Goal: Transaction & Acquisition: Purchase product/service

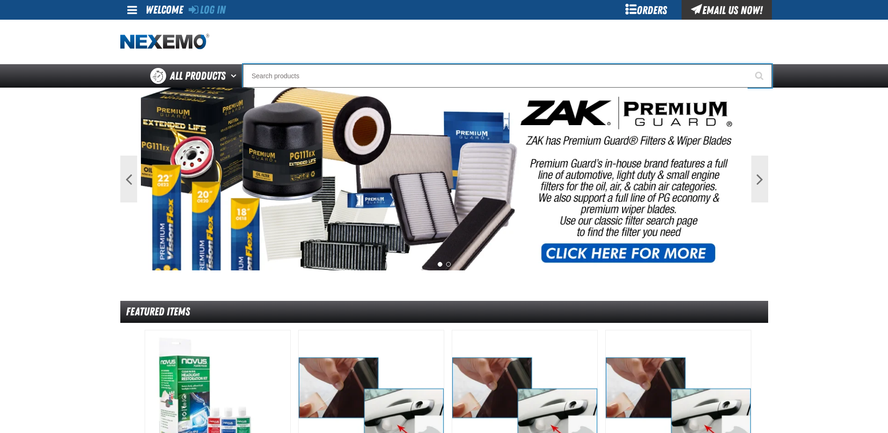
click at [326, 75] on input "Search" at bounding box center [507, 75] width 529 height 23
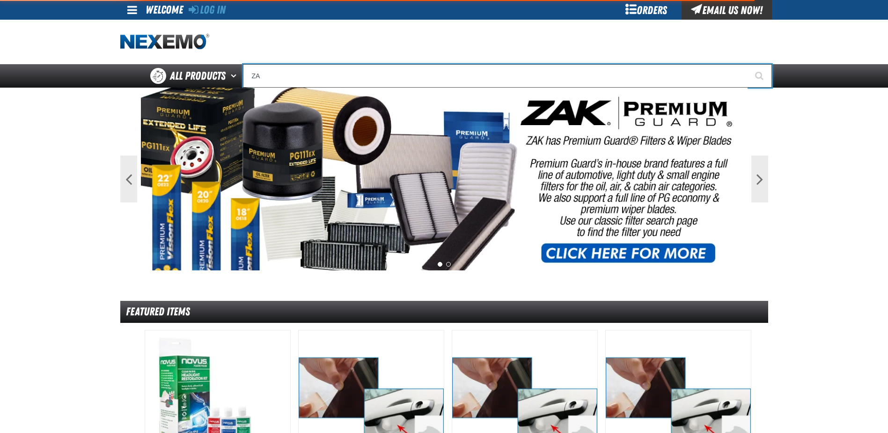
type input "ZAK"
type input "ZAK Products Customer Benefits Portfolio"
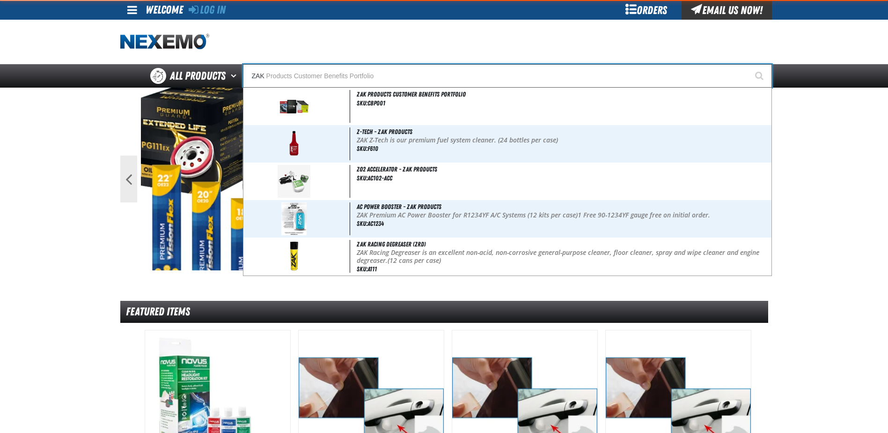
type input "ZAKT"
type input "ZAKTEK Remittance Register (DOWNLOADABLE)"
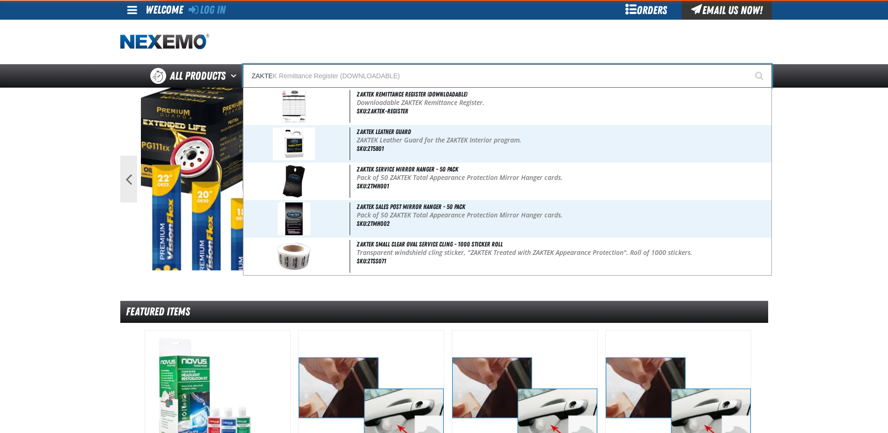
type input "ZAKTEK"
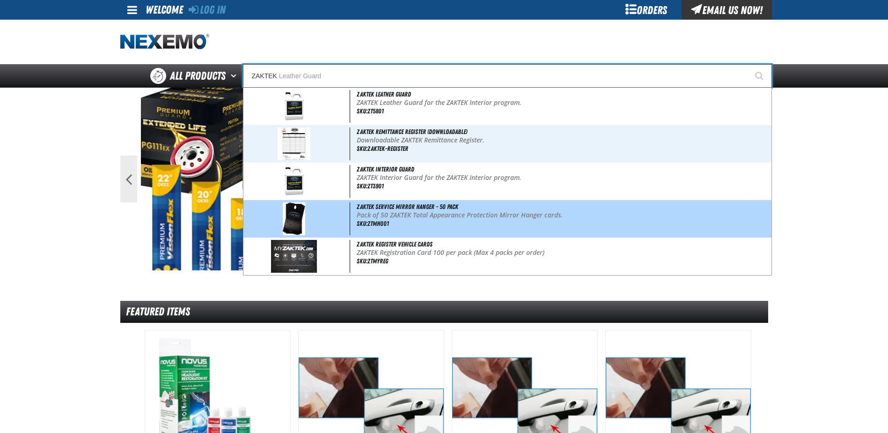
type input "ZAKTEK Leather Guard"
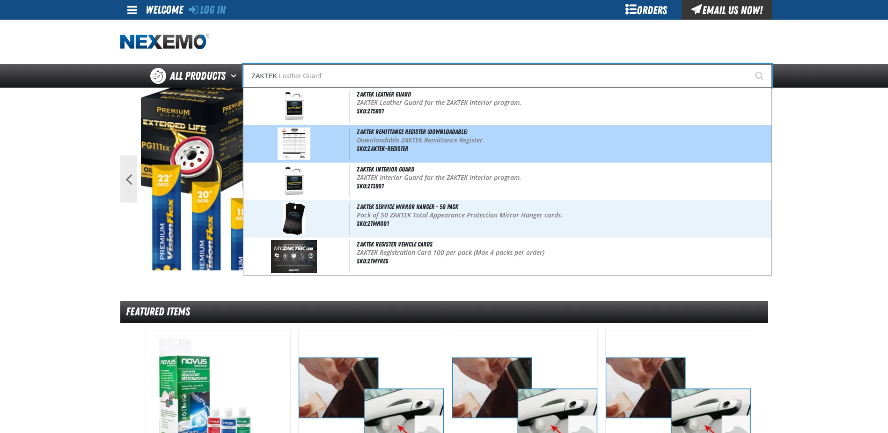
click at [433, 132] on span "ZAKTEK Remittance Register (DOWNLOADABLE)" at bounding box center [412, 131] width 110 height 7
type input "ZAKTEK Remittance Register (DOWNLOADABLE)"
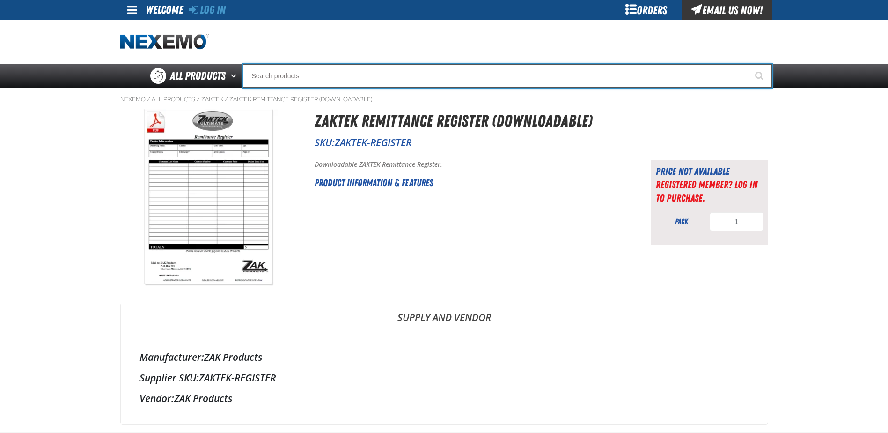
click at [295, 82] on input "Search" at bounding box center [507, 75] width 529 height 23
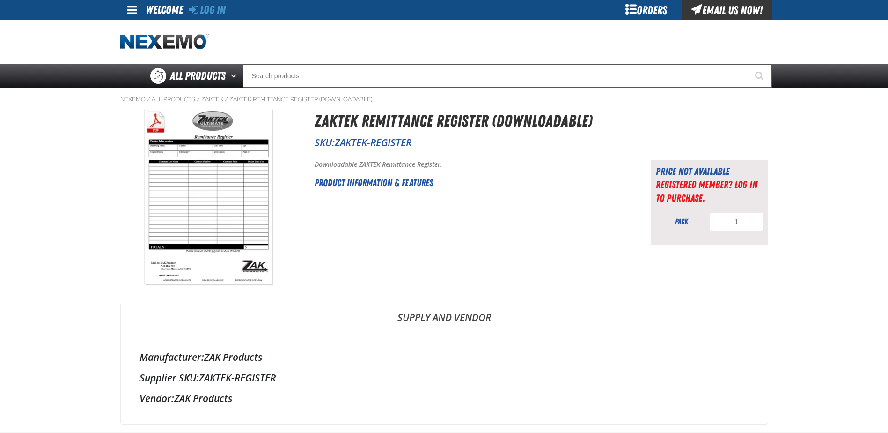
click at [209, 98] on link "ZAKTEK" at bounding box center [212, 99] width 22 height 7
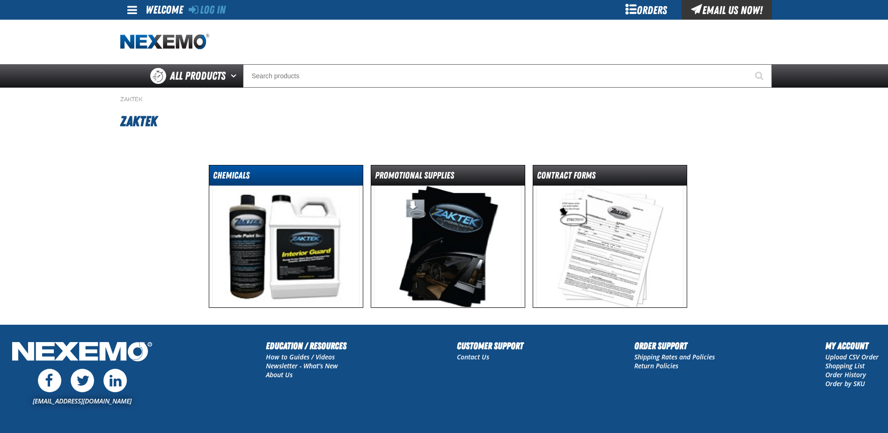
click at [237, 170] on dt "Chemicals" at bounding box center [286, 177] width 154 height 16
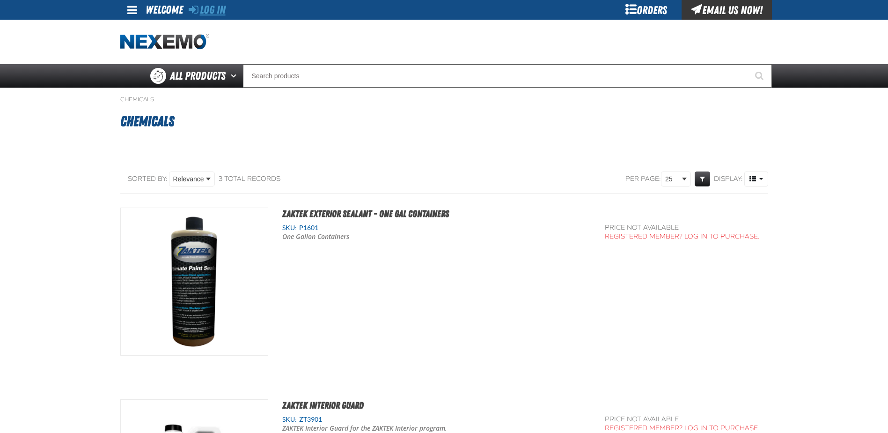
click at [209, 12] on link "Log In" at bounding box center [207, 9] width 37 height 13
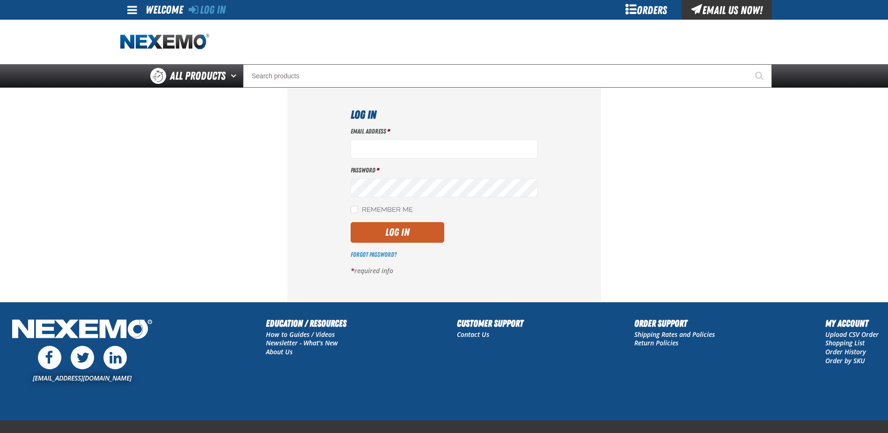
type input "[EMAIL_ADDRESS][DOMAIN_NAME]"
click at [348, 209] on div "Log In Email Address * [EMAIL_ADDRESS][DOMAIN_NAME] Password * Remember Me Log …" at bounding box center [444, 194] width 314 height 213
click at [355, 210] on input "Remember Me" at bounding box center [354, 209] width 7 height 7
checkbox input "true"
click at [420, 240] on button "Log In" at bounding box center [398, 232] width 94 height 21
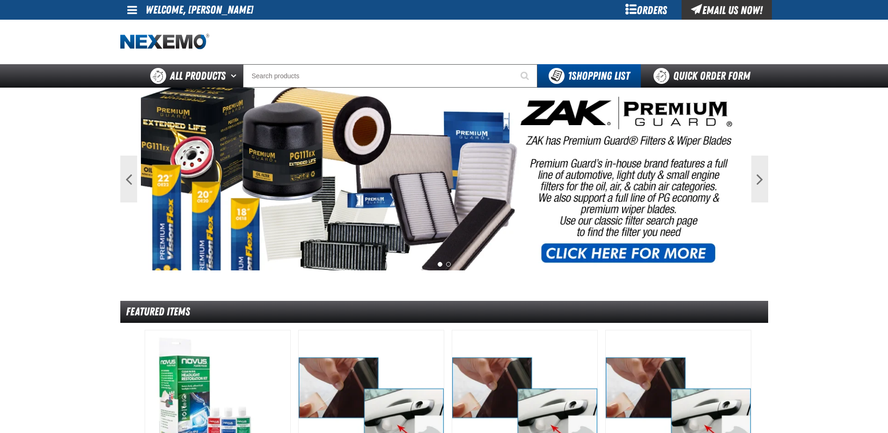
click at [137, 11] on span at bounding box center [132, 9] width 10 height 11
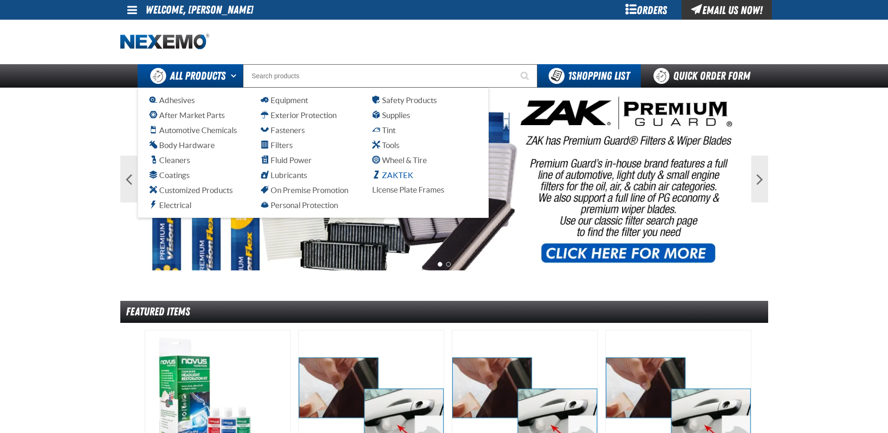
click at [398, 174] on span "ZAKTEK" at bounding box center [392, 174] width 41 height 9
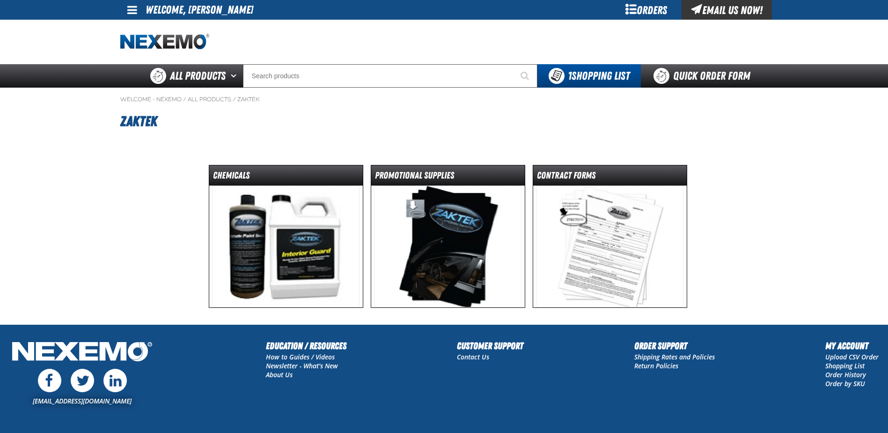
click at [274, 233] on img at bounding box center [285, 246] width 147 height 122
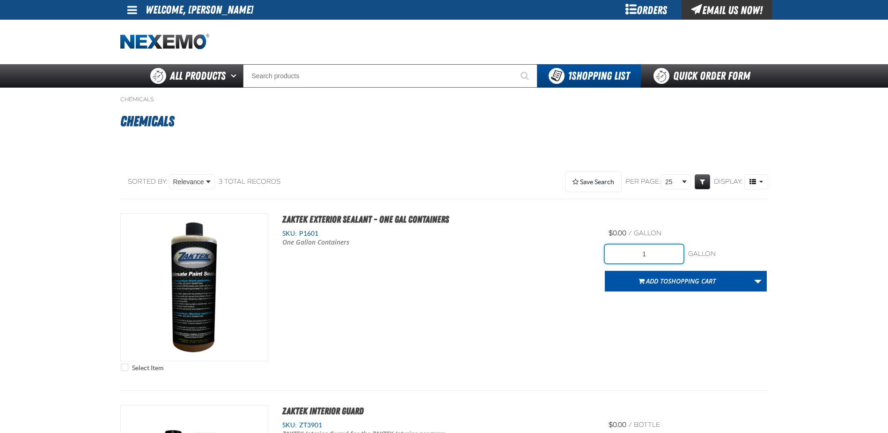
click at [649, 251] on input "1" at bounding box center [644, 253] width 79 height 19
click at [535, 258] on div "SKU: P1601 One Gallon Containers View Details" at bounding box center [436, 244] width 337 height 31
click at [645, 252] on input "6" at bounding box center [644, 253] width 79 height 19
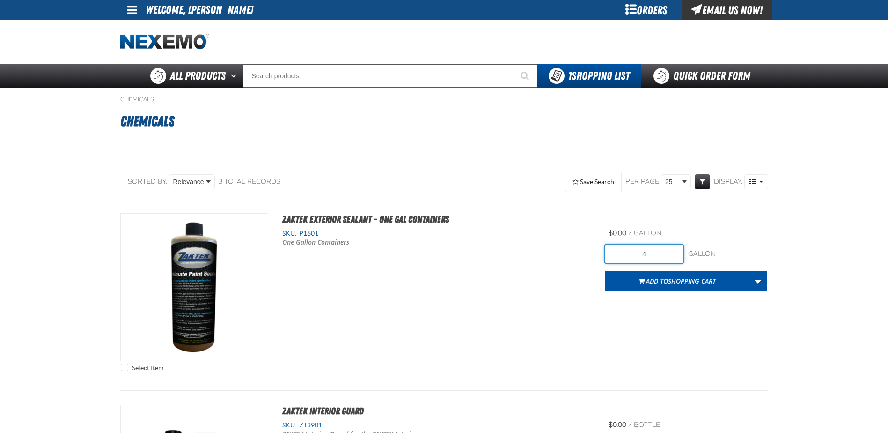
type input "4"
click at [562, 269] on div "Select Item ZAKTEK Exterior Sealant - One Gal Containers SKU: P1601 /" at bounding box center [444, 294] width 648 height 163
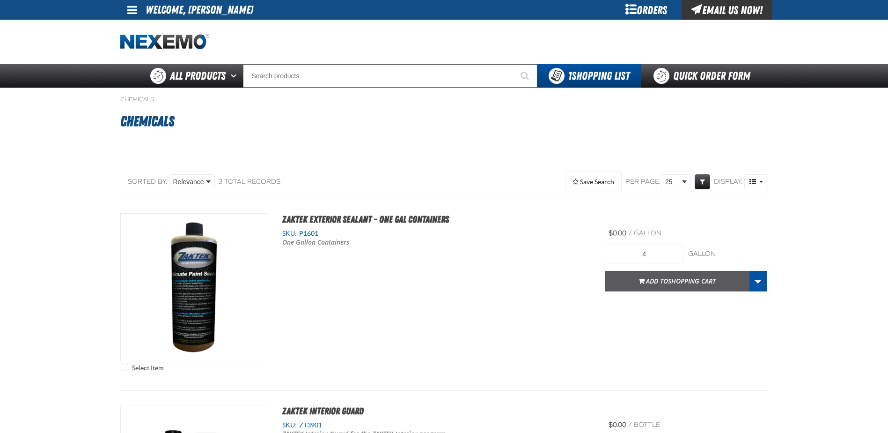
click at [701, 287] on button "Add to Shopping Cart" at bounding box center [677, 281] width 145 height 21
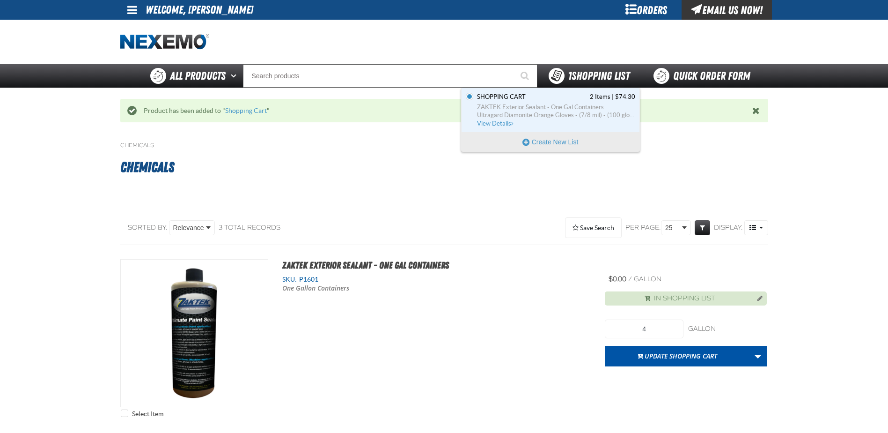
click at [571, 82] on span "1 Shopping List" at bounding box center [599, 75] width 62 height 13
click at [496, 124] on span "View Details" at bounding box center [496, 123] width 38 height 7
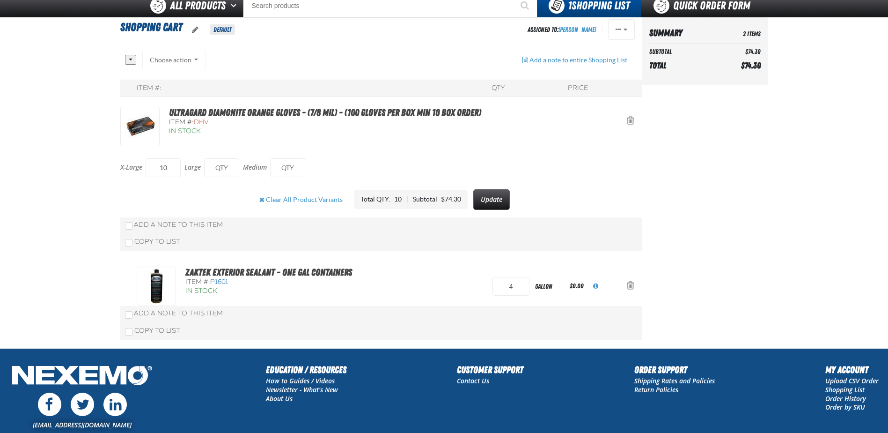
scroll to position [47, 0]
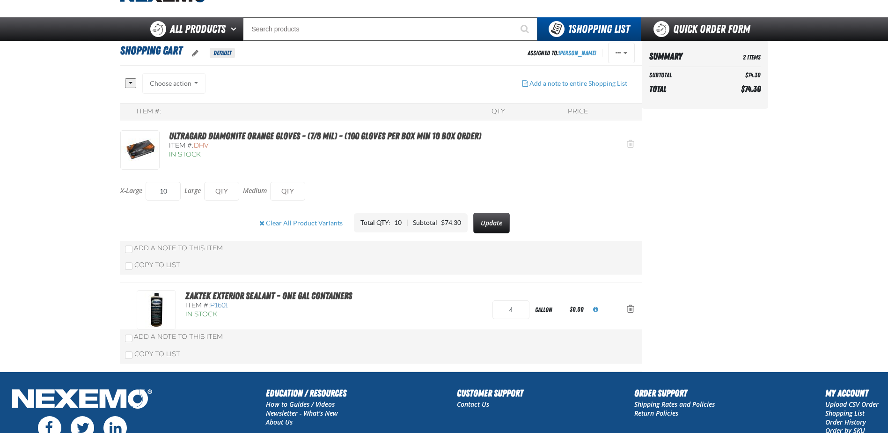
click at [632, 147] on span "Action Remove Ultragard Diamonite Orange Gloves - (7/8 mil) - (100 gloves per b…" at bounding box center [630, 143] width 7 height 9
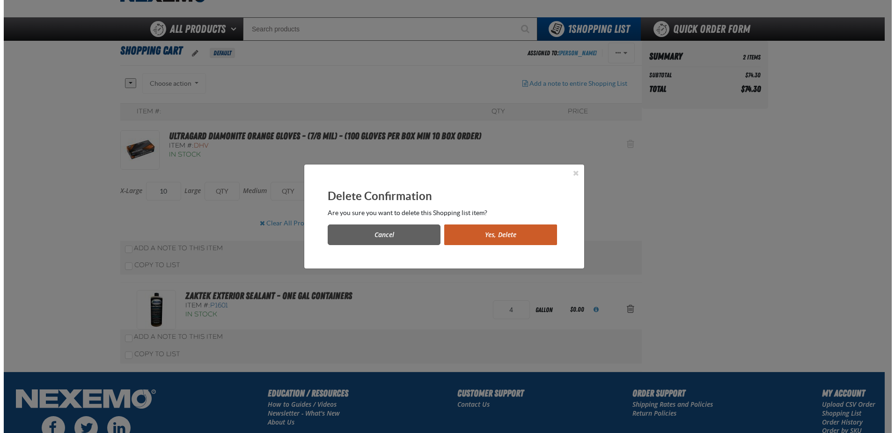
scroll to position [0, 0]
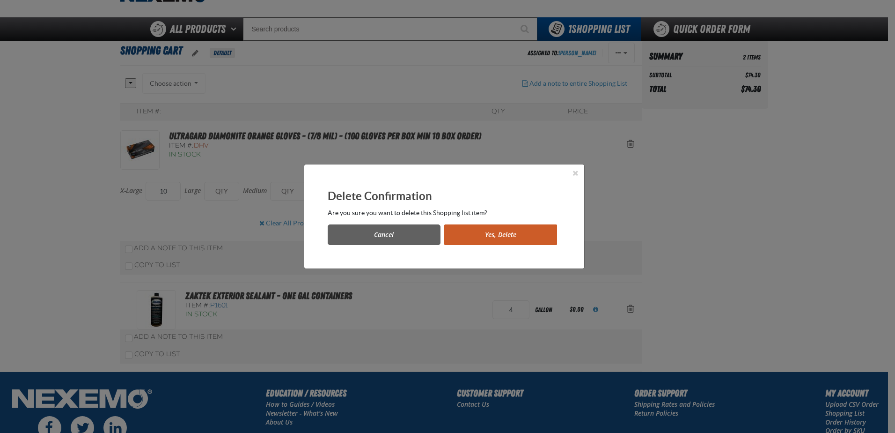
click at [488, 235] on button "Yes, Delete" at bounding box center [500, 234] width 113 height 21
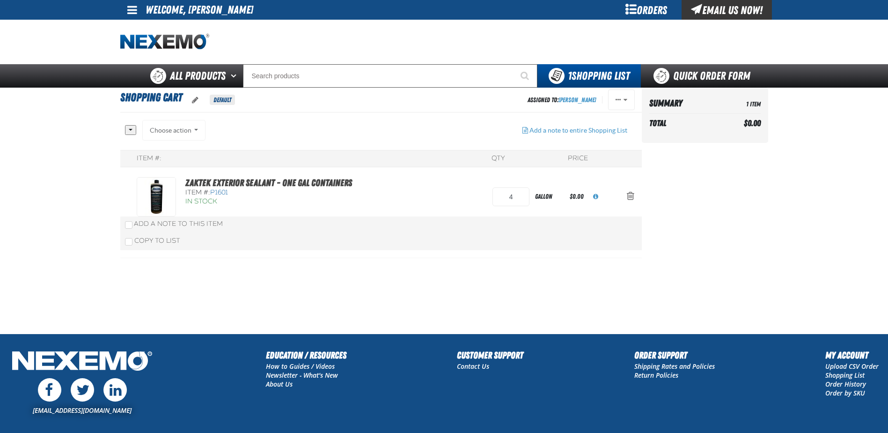
click at [182, 129] on div "Choose action Add to [PERSON_NAME] Add to Quick Order ([DATE] 6:30 PM) Add to Q…" at bounding box center [174, 130] width 64 height 21
click at [198, 126] on div "Choose action Add to [PERSON_NAME] Add to Quick Order ([DATE] 6:30 PM) Add to Q…" at bounding box center [174, 130] width 64 height 21
click at [408, 148] on div "All None Choose action Add to [PERSON_NAME]" at bounding box center [320, 135] width 390 height 30
click at [517, 250] on div "Copy To List" at bounding box center [381, 241] width 522 height 18
click at [438, 197] on div "ZAKTEK Exterior Sealant - One Gal Containers Item #: P1601 In Stock 4 gallon $0…" at bounding box center [372, 196] width 470 height 39
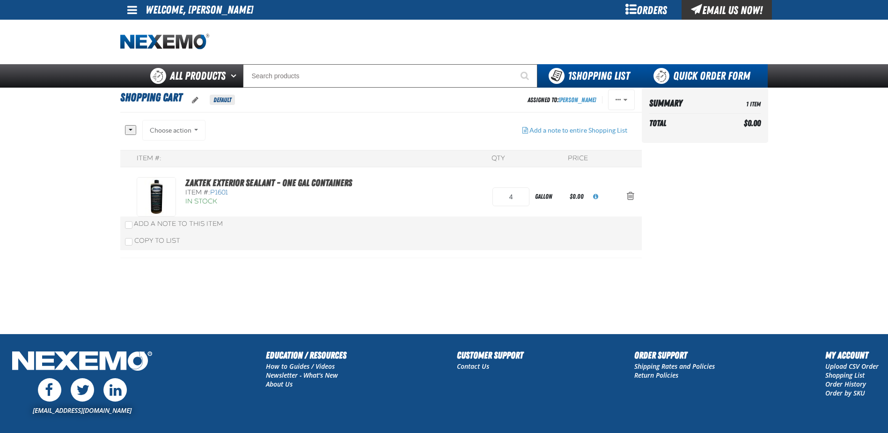
click at [714, 79] on link "Quick Order Form" at bounding box center [704, 75] width 127 height 23
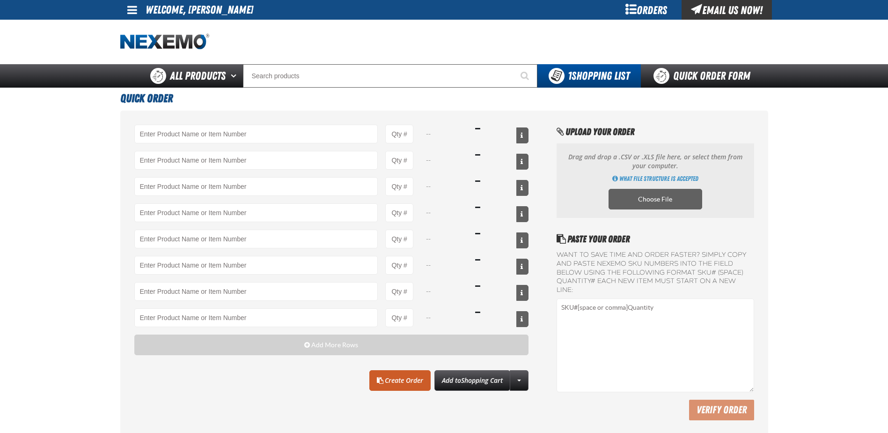
click at [63, 171] on main "Quick Order -- -- -- -- -- -- -- -- Add More Rows Clear All Create Order" at bounding box center [444, 263] width 888 height 351
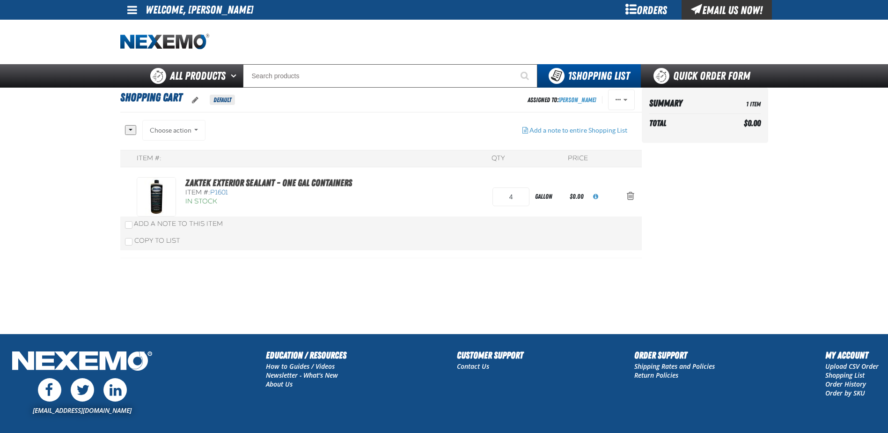
click at [436, 203] on div "ZAKTEK Exterior Sealant - One Gal Containers Item #: P1601 In Stock 4 gallon $0…" at bounding box center [372, 196] width 470 height 39
click at [438, 203] on div "ZAKTEK Exterior Sealant - One Gal Containers Item #: P1601 In Stock 4 gallon $0…" at bounding box center [372, 196] width 470 height 39
click at [181, 130] on div "Choose action Add to RANDI Add to Quick Order (9/27/2023, 6:30 PM) Add to Quick…" at bounding box center [174, 130] width 64 height 21
click at [194, 128] on div "Choose action Add to RANDI Add to Quick Order (9/27/2023, 6:30 PM) Add to Quick…" at bounding box center [174, 130] width 64 height 21
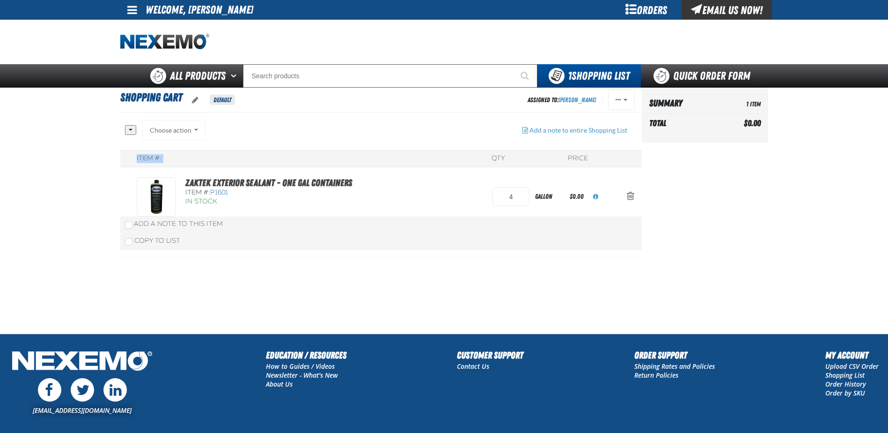
click at [194, 129] on div "Choose action Add to RANDI Add to Quick Order (9/27/2023, 6:30 PM) Add to Quick…" at bounding box center [174, 130] width 64 height 21
drag, startPoint x: 194, startPoint y: 129, endPoint x: 326, endPoint y: 144, distance: 132.9
click at [325, 144] on div "All None Choose action Add to RANDI" at bounding box center [320, 135] width 390 height 30
click at [223, 192] on span "P1601" at bounding box center [219, 192] width 18 height 8
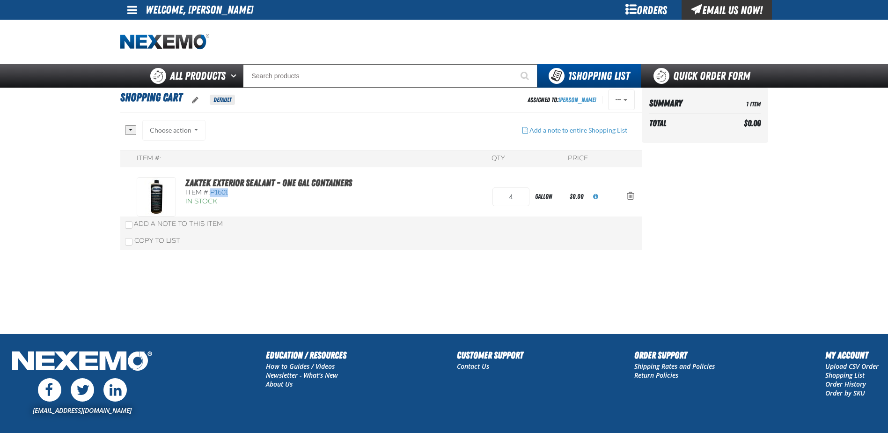
copy span "P1601"
click at [685, 69] on link "Quick Order Form" at bounding box center [704, 75] width 127 height 23
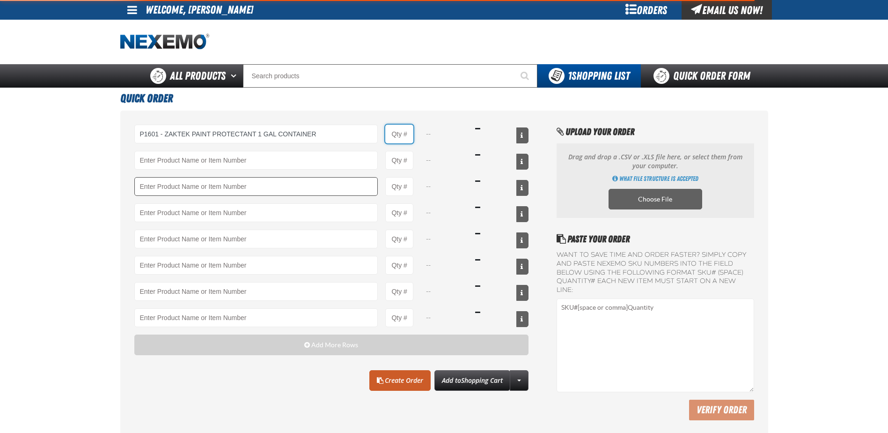
type input "P1601 - ZAKTEK Exterior Sealant - One Gal Containers"
type input "1"
select select "gallon"
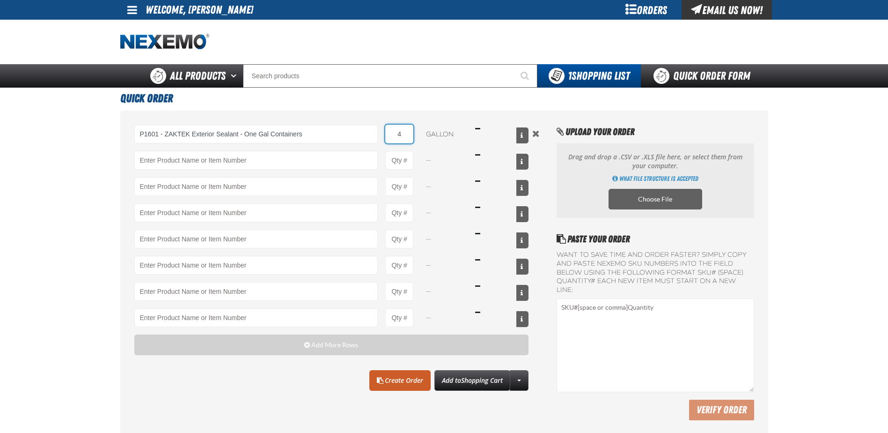
type input "4"
click at [299, 384] on div "Clear All Create Order Add to Shopping Cart Create New Shopping List Add to Sho…" at bounding box center [331, 380] width 395 height 21
click at [329, 391] on div "P1601 - ZAKTEK Exterior Sealant - One Gal Containers 4 gallon $0.00 -- -- -- --…" at bounding box center [331, 272] width 395 height 295
click at [478, 129] on span at bounding box center [477, 130] width 5 height 2
click at [520, 134] on button "View All Prices" at bounding box center [522, 135] width 12 height 16
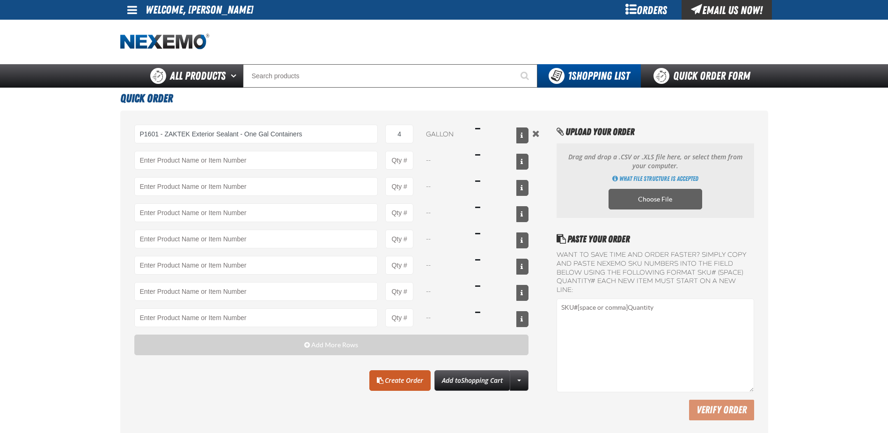
click at [496, 274] on div at bounding box center [501, 265] width 53 height 19
click at [411, 379] on link "Create Order" at bounding box center [399, 380] width 61 height 21
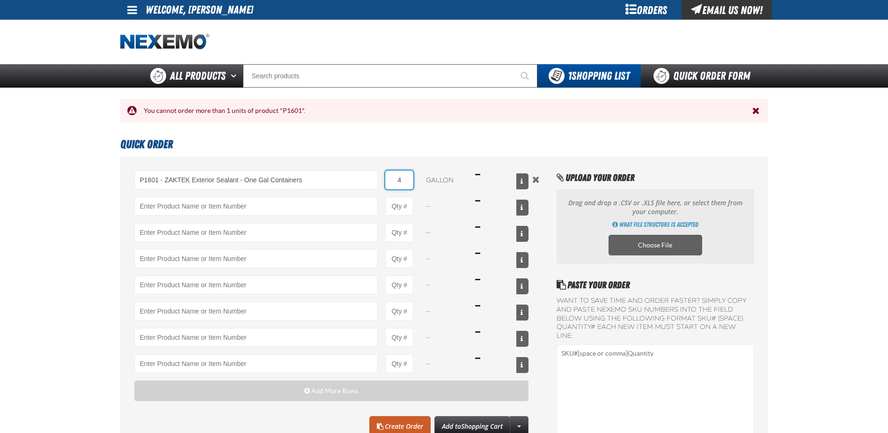
click at [405, 177] on input "4" at bounding box center [399, 179] width 28 height 19
type input "1"
click at [264, 202] on input "Product" at bounding box center [256, 206] width 244 height 19
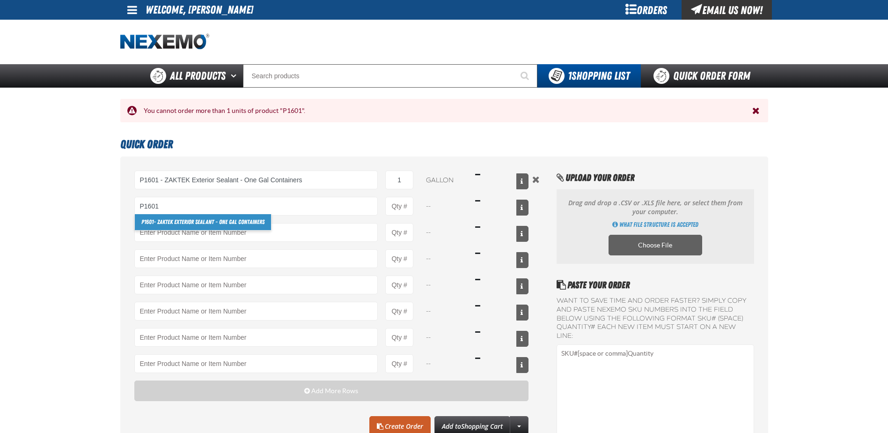
click at [221, 225] on link "P1601 - ZAKTEK Exterior Sealant - One Gal Containers" at bounding box center [203, 222] width 136 height 16
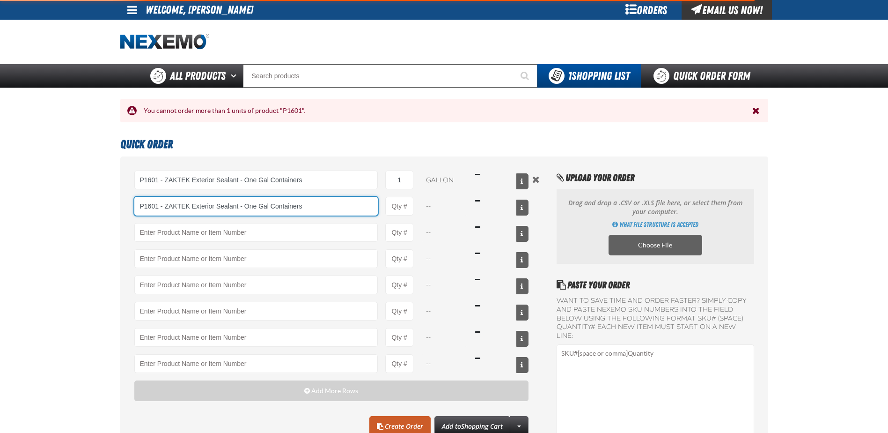
type input "P1601 - ZAKTEK Exterior Sealant - One Gal Containers"
type input "1"
select select "gallon"
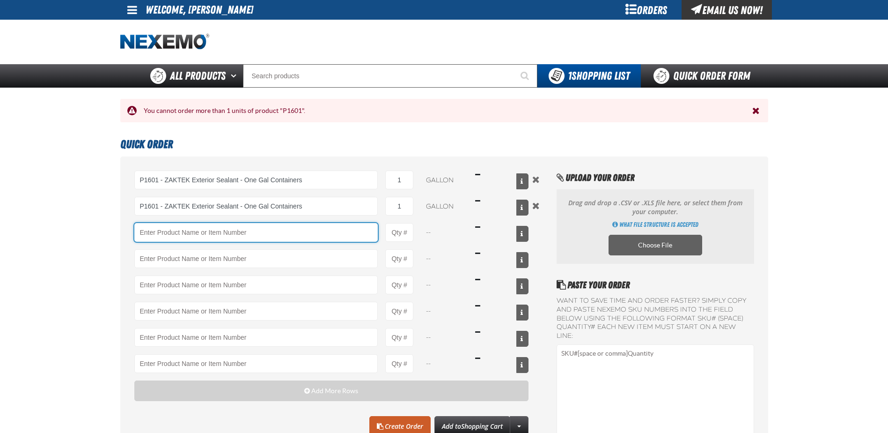
click at [223, 236] on input "Product" at bounding box center [256, 232] width 244 height 19
type input "P1601 - ZAKTEK Exterior Sealant - One Gal Containers"
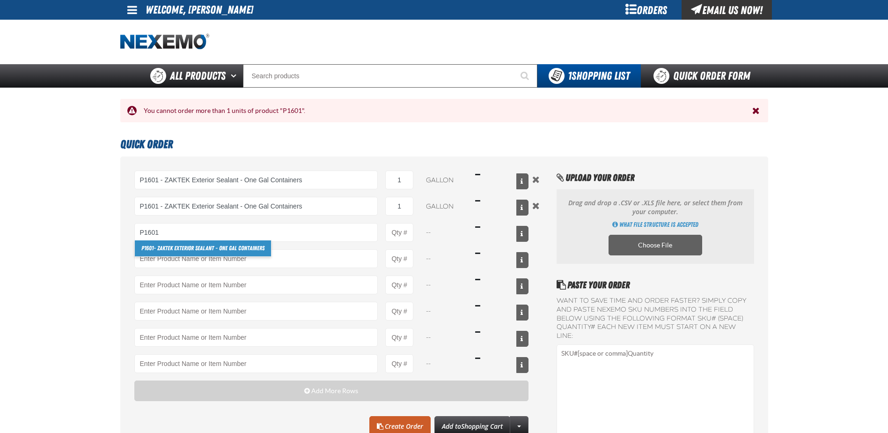
click at [213, 249] on link "P1601 - ZAKTEK Exterior Sealant - One Gal Containers" at bounding box center [203, 248] width 136 height 16
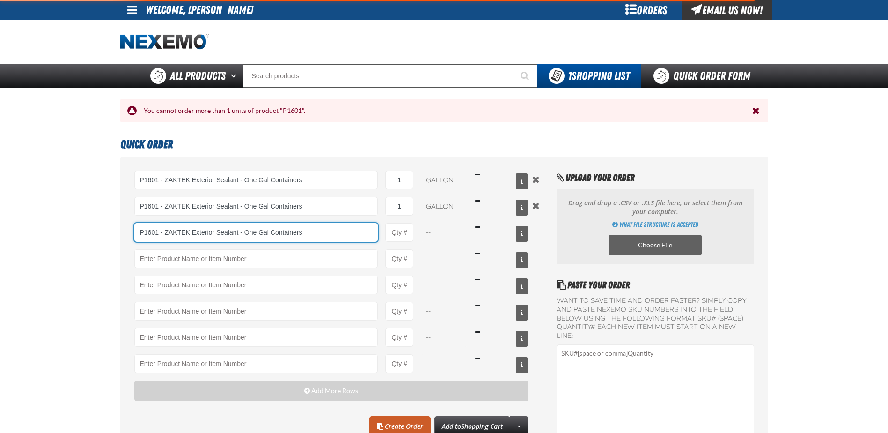
type input "P1601 - ZAKTEK Exterior Sealant - One Gal Containers"
type input "1"
select select "gallon"
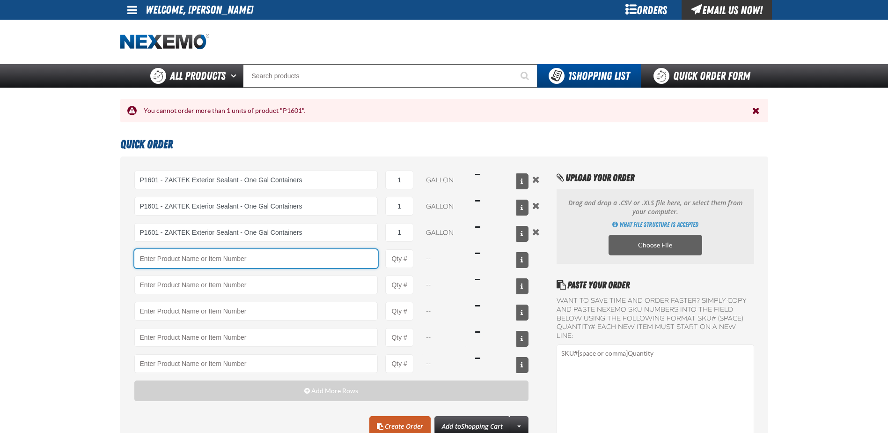
click at [207, 264] on input "Product" at bounding box center [256, 258] width 244 height 19
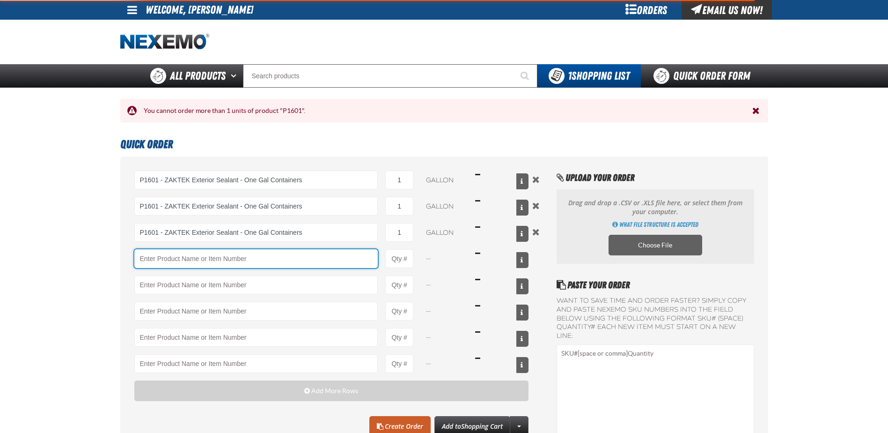
type input "P1601 - ZAKTEK Exterior Sealant - One Gal Containers"
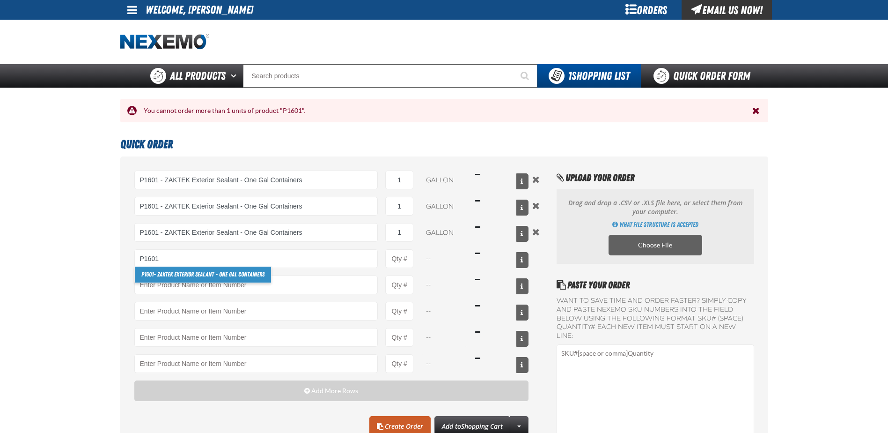
click at [205, 269] on link "P1601 - ZAKTEK Exterior Sealant - One Gal Containers" at bounding box center [203, 274] width 136 height 16
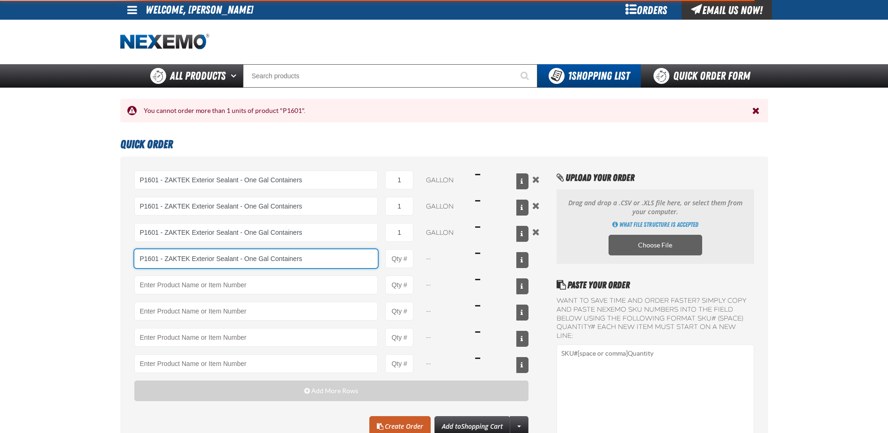
type input "P1601 - ZAKTEK Exterior Sealant - One Gal Containers"
type input "1"
select select "gallon"
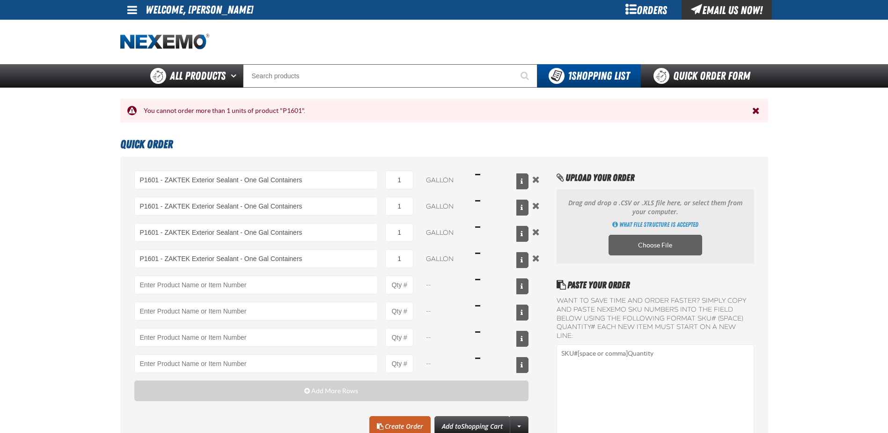
click at [118, 278] on div "Quick Order P1601 - ZAKTEK Exterior Sealant - One Gal Containers 1 gallon $0.00…" at bounding box center [444, 308] width 655 height 351
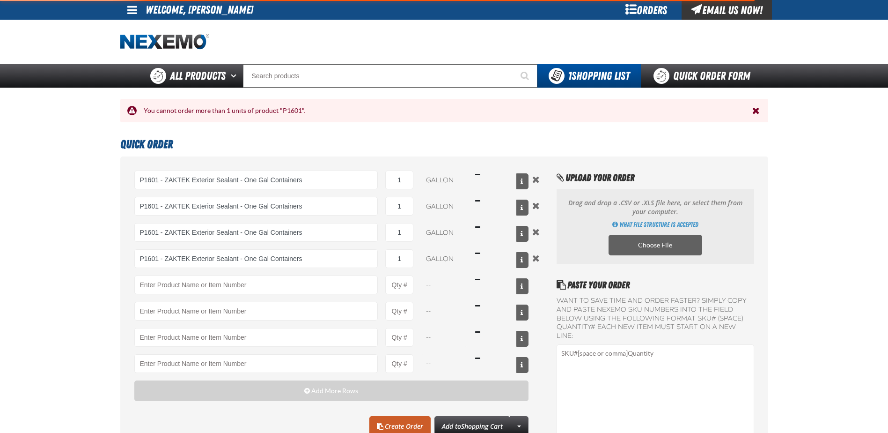
type input "P1601 - ZAKTEK Exterior Sealant - One Gal Containers"
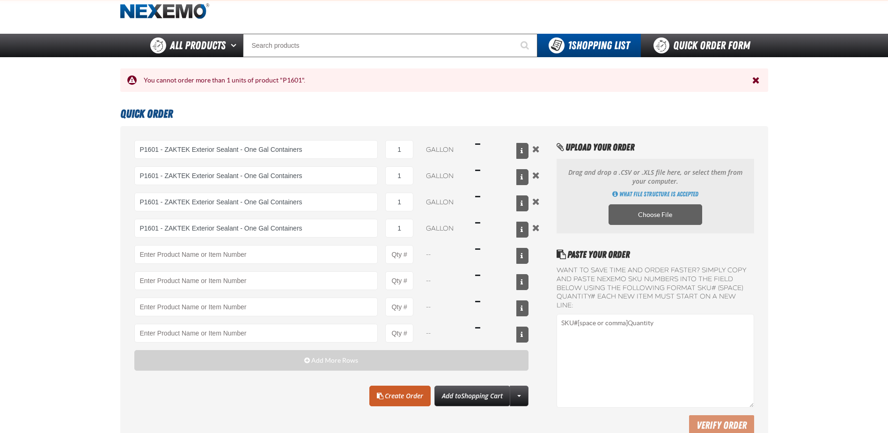
scroll to position [47, 0]
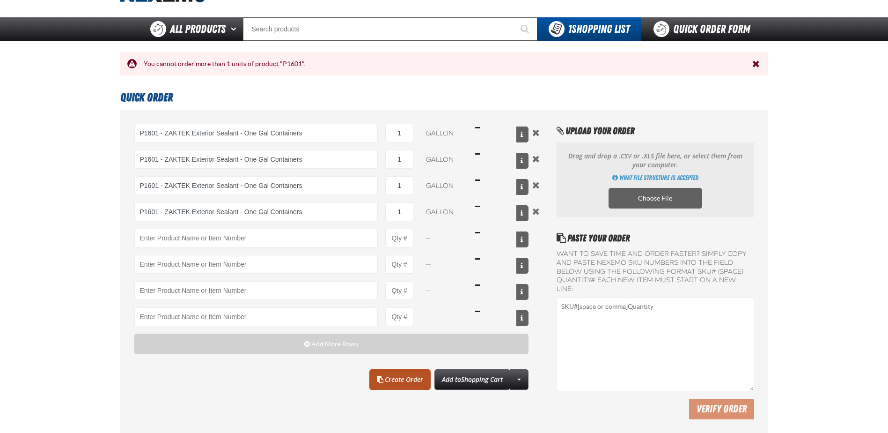
click at [410, 385] on link "Create Order" at bounding box center [399, 379] width 61 height 21
click at [537, 212] on button "Remove the current row" at bounding box center [535, 211] width 11 height 10
click at [536, 191] on div "P1601 - ZAKTEK Exterior Sealant - One Gal Containers 1 gallon $0.00 P1601 - ZAK…" at bounding box center [444, 274] width 648 height 328
click at [536, 187] on button "Remove the current row" at bounding box center [535, 185] width 11 height 10
click at [537, 165] on div "P1601 - ZAKTEK Exterior Sealant - One Gal Containers 1 gallon $0.00 P1601 - ZAK…" at bounding box center [444, 274] width 648 height 328
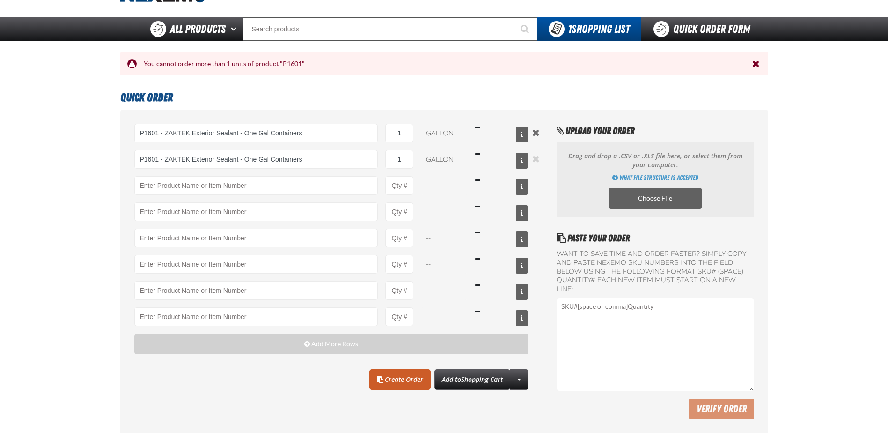
click at [537, 160] on button "Remove the current row" at bounding box center [535, 159] width 11 height 10
click at [405, 375] on link "Create Order" at bounding box center [399, 379] width 61 height 21
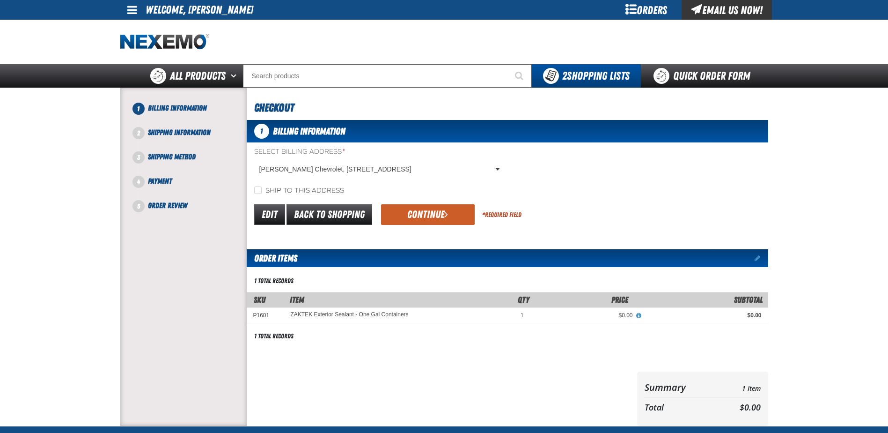
click at [286, 189] on label "Ship to this address" at bounding box center [299, 190] width 90 height 9
click at [262, 189] on input "Ship to this address" at bounding box center [257, 189] width 7 height 7
checkbox input "true"
click at [604, 213] on div "Edit Back to Shopping Continue * Required Field" at bounding box center [508, 215] width 522 height 24
click at [427, 205] on button "Continue" at bounding box center [428, 214] width 94 height 21
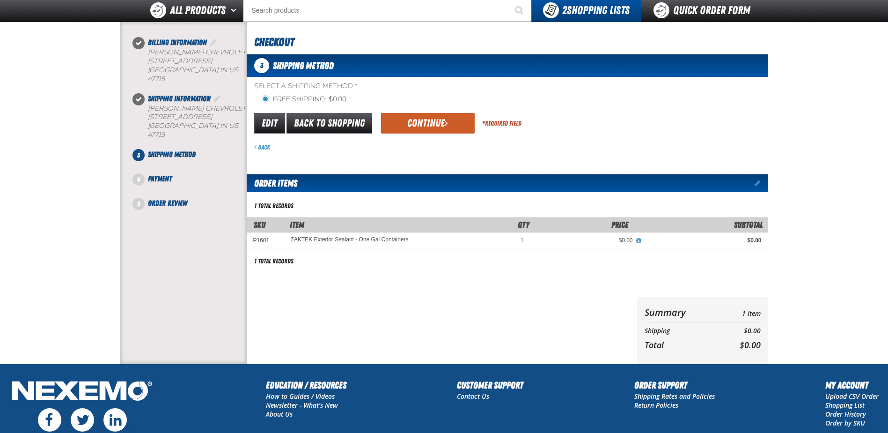
scroll to position [59, 0]
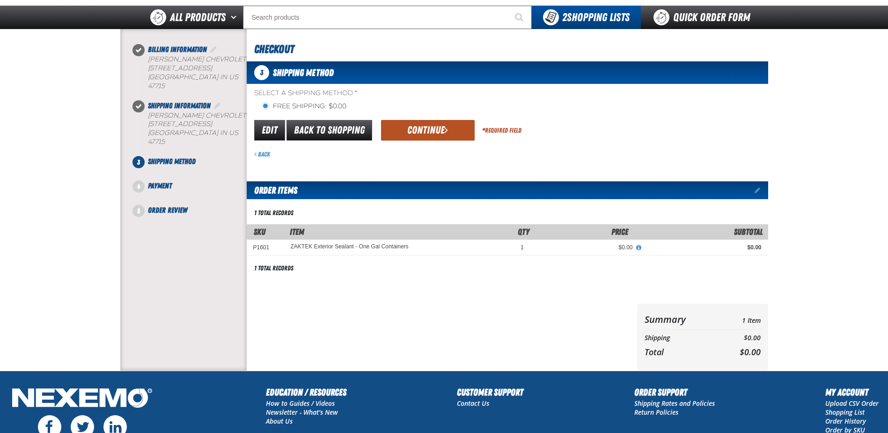
click at [429, 128] on button "Continue" at bounding box center [428, 130] width 94 height 21
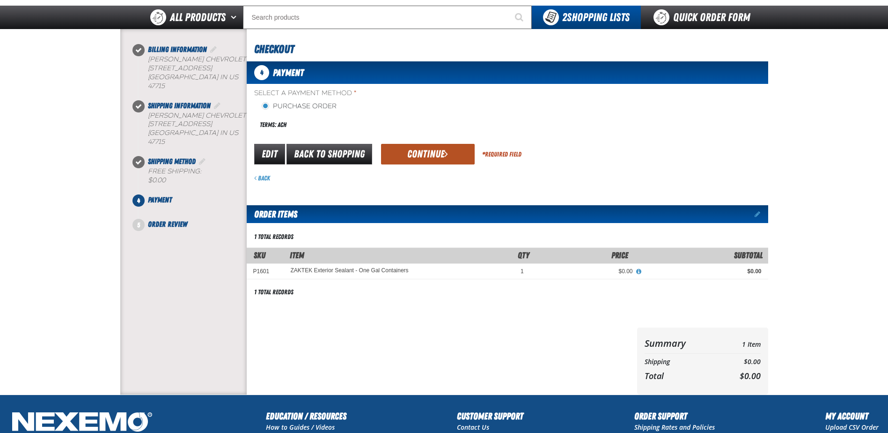
click at [417, 152] on button "Continue" at bounding box center [428, 154] width 94 height 21
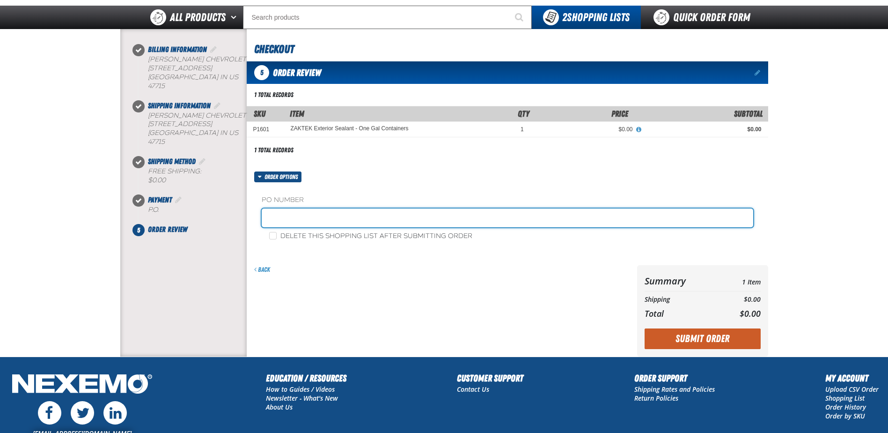
click at [327, 218] on input "text" at bounding box center [508, 217] width 492 height 19
type input "DETAIL ZAKTEK"
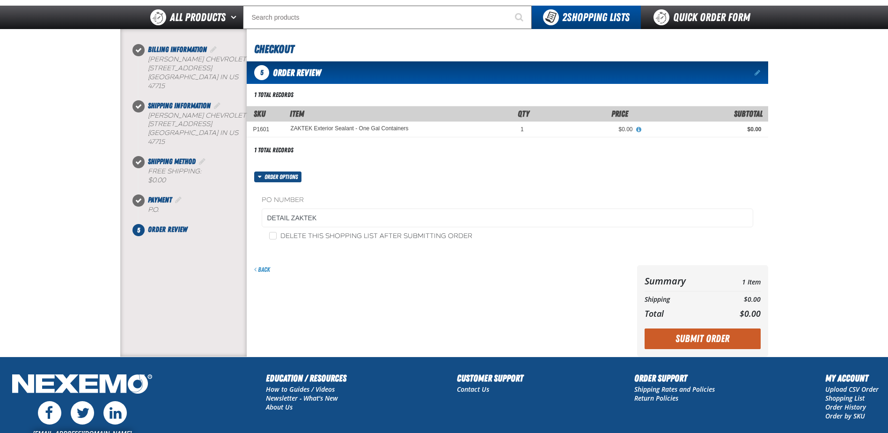
click at [549, 291] on div "Back" at bounding box center [440, 310] width 387 height 91
click at [701, 337] on button "Submit Order" at bounding box center [703, 338] width 116 height 21
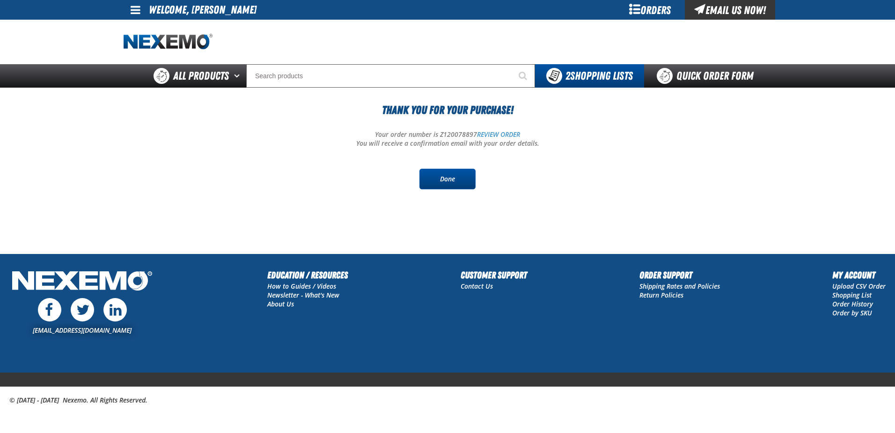
click at [441, 179] on link "Done" at bounding box center [448, 179] width 56 height 21
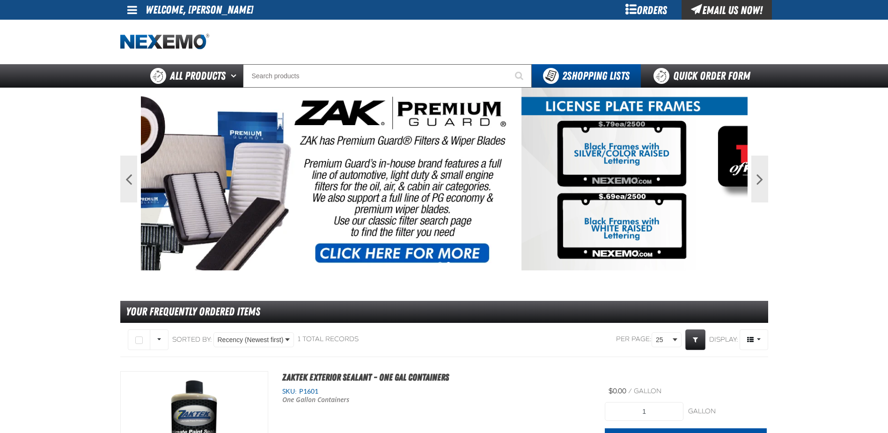
click at [53, 189] on main "Previous Next 1 2 Your Frequently Ordered Items" at bounding box center [444, 331] width 888 height 486
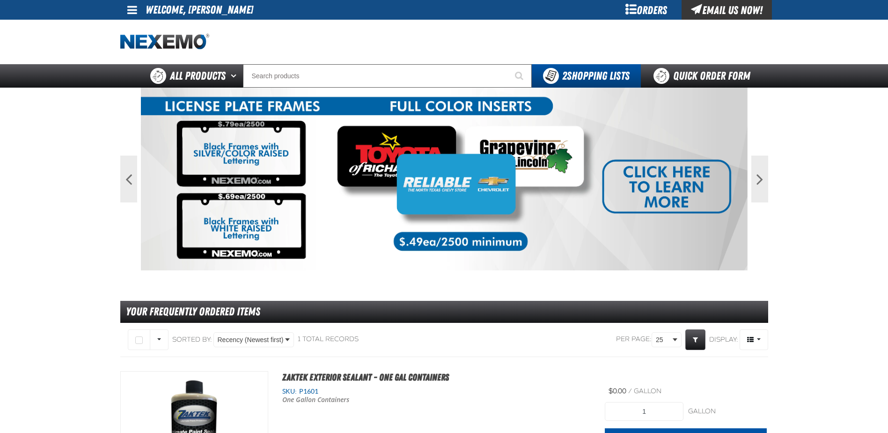
click at [53, 188] on main "Previous Next 1 2 Your Frequently Ordered Items" at bounding box center [444, 331] width 888 height 486
click at [769, 184] on div "Previous Next 1 2 Your Frequently Ordered Items" at bounding box center [444, 331] width 655 height 486
click at [766, 184] on button "Next" at bounding box center [759, 178] width 17 height 47
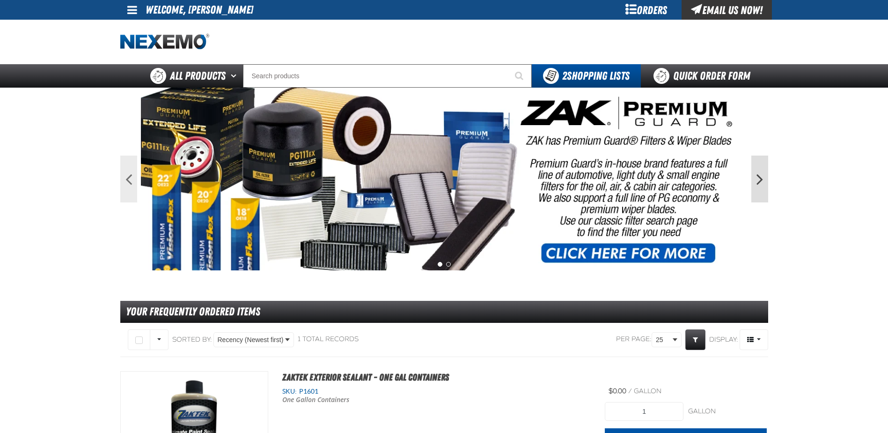
click at [766, 184] on button "Next" at bounding box center [759, 178] width 17 height 47
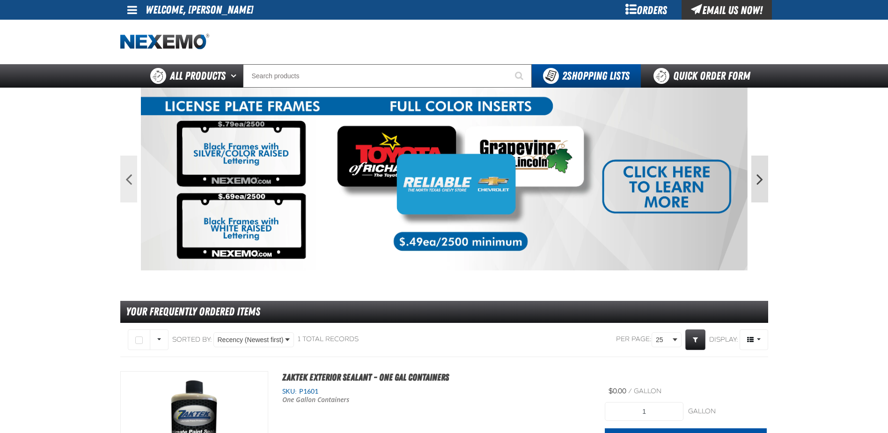
click at [766, 184] on button "Next" at bounding box center [759, 178] width 17 height 47
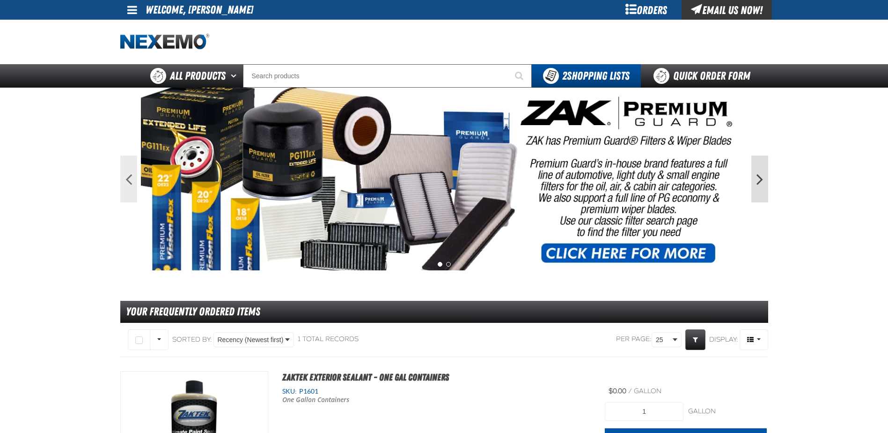
click at [766, 184] on button "Next" at bounding box center [759, 178] width 17 height 47
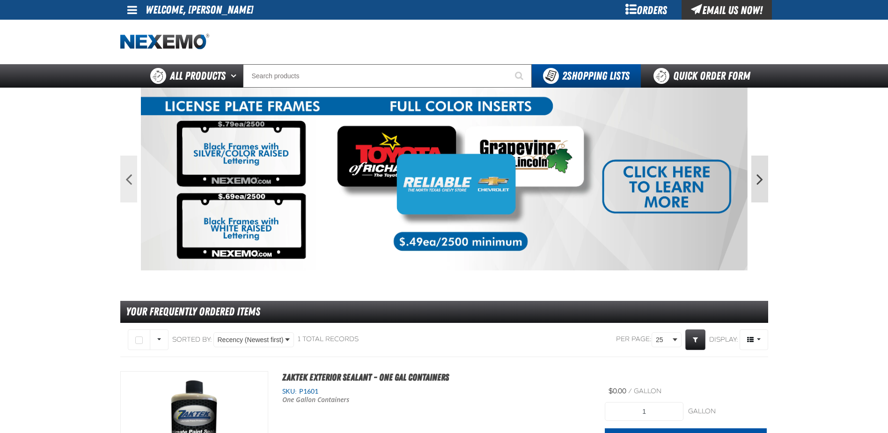
click at [766, 184] on button "Next" at bounding box center [759, 178] width 17 height 47
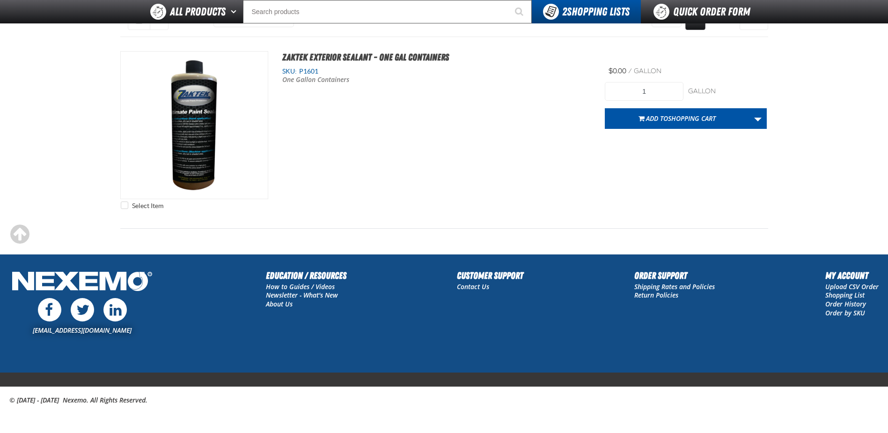
click at [42, 165] on main "Previous Next 1 2 Your Frequently Ordered Items" at bounding box center [444, 11] width 888 height 486
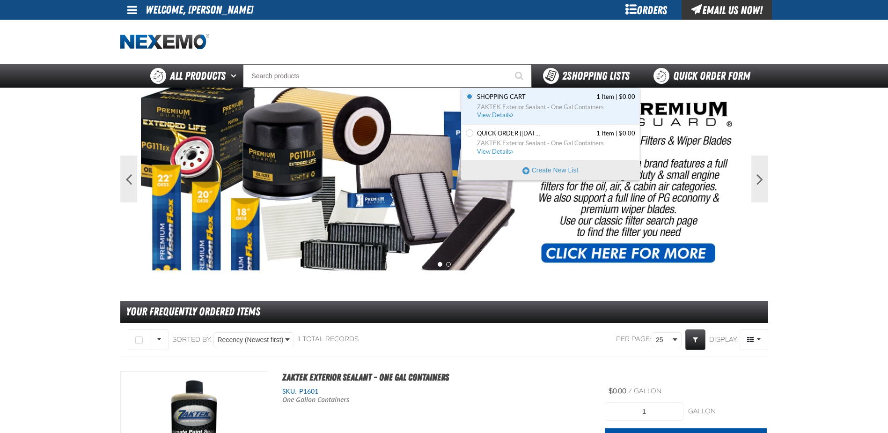
click at [567, 74] on span "2 Shopping Lists" at bounding box center [595, 75] width 67 height 13
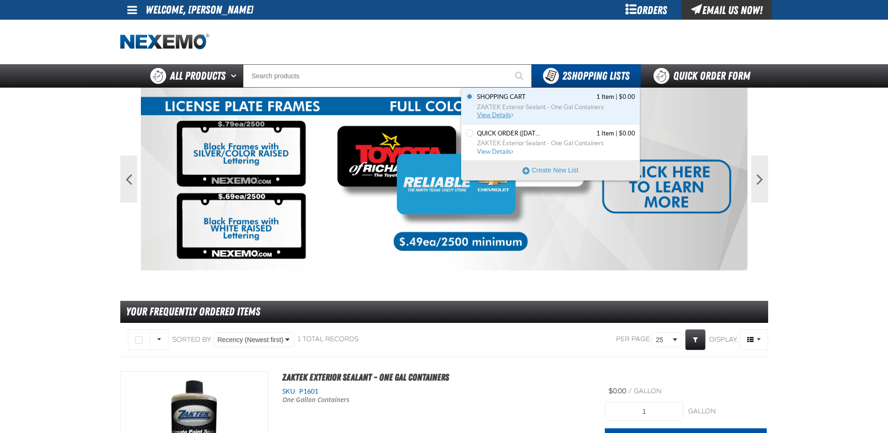
click at [496, 112] on span "View Details" at bounding box center [496, 114] width 38 height 7
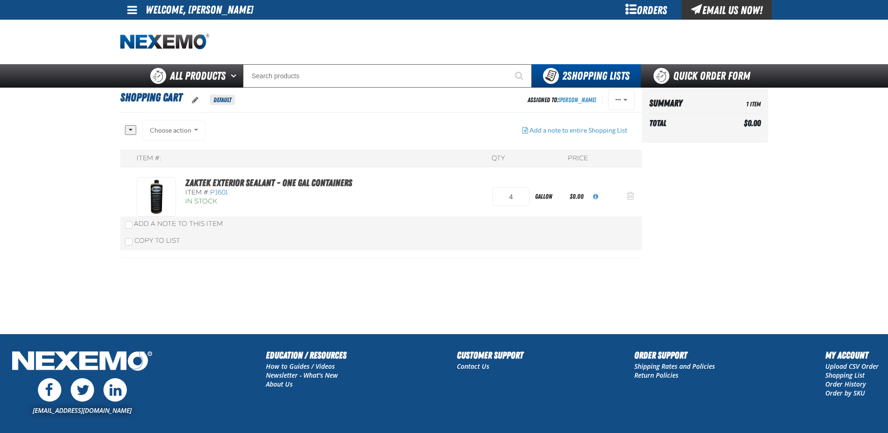
click at [630, 193] on span "Action Remove ZAKTEK Exterior Sealant - One Gal Containers from Shopping Cart" at bounding box center [630, 195] width 7 height 9
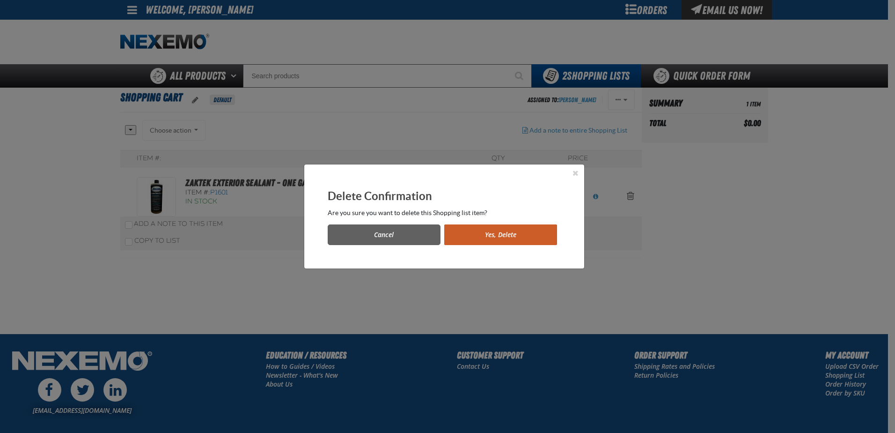
click at [513, 236] on button "Yes, Delete" at bounding box center [500, 234] width 113 height 21
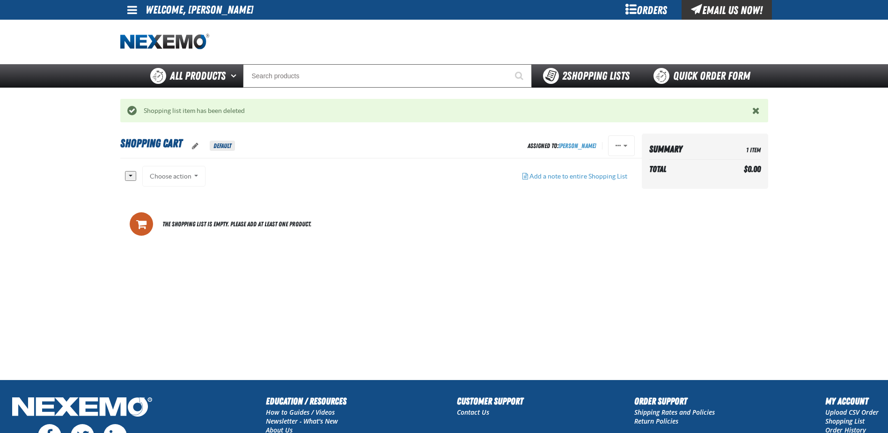
click at [577, 81] on span "2 Shopping Lists" at bounding box center [595, 75] width 67 height 13
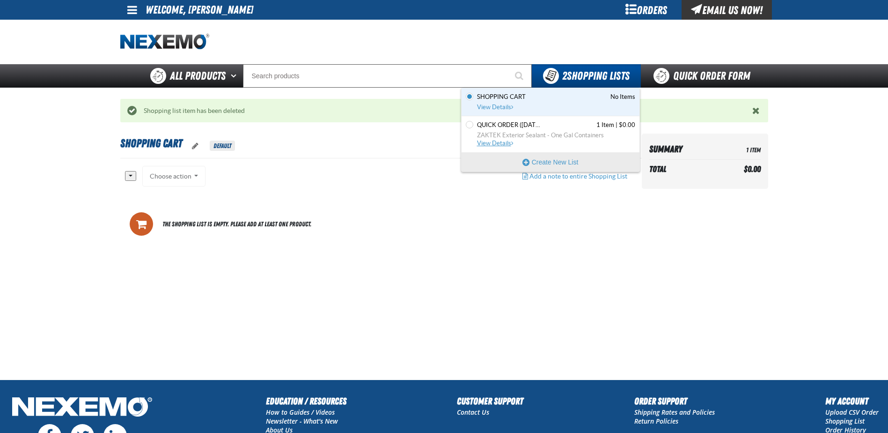
click at [515, 140] on link "Quick Order ([DATE] 9:47 AM) 1 Item | $0.00 ZAKTEK Exterior Sealant - One Gal C…" at bounding box center [555, 134] width 160 height 27
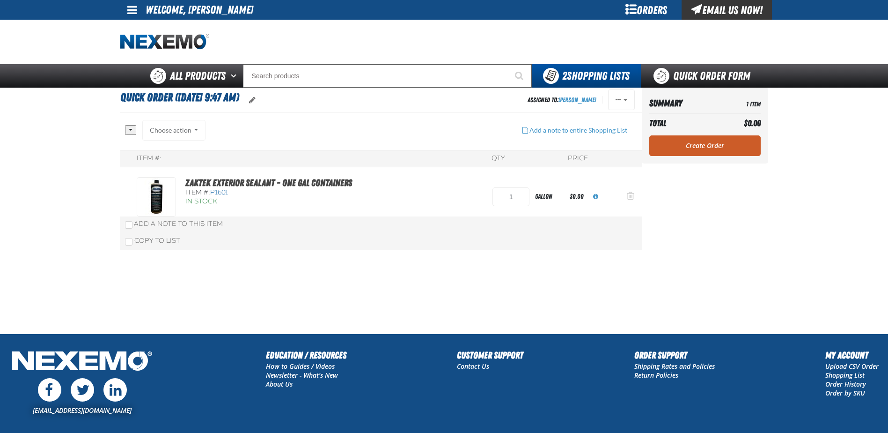
click at [632, 192] on span "Action Remove ZAKTEK Exterior Sealant - One Gal Containers from Quick Order (9/…" at bounding box center [630, 195] width 7 height 9
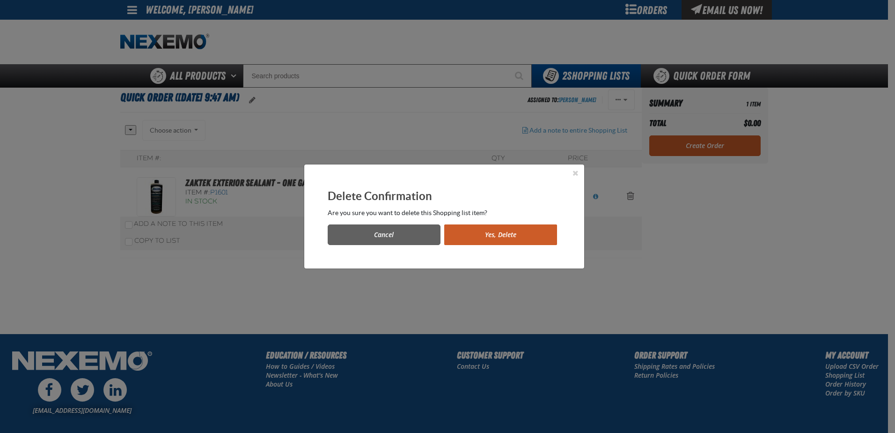
click at [516, 236] on button "Yes, Delete" at bounding box center [500, 234] width 113 height 21
